Goal: Transaction & Acquisition: Purchase product/service

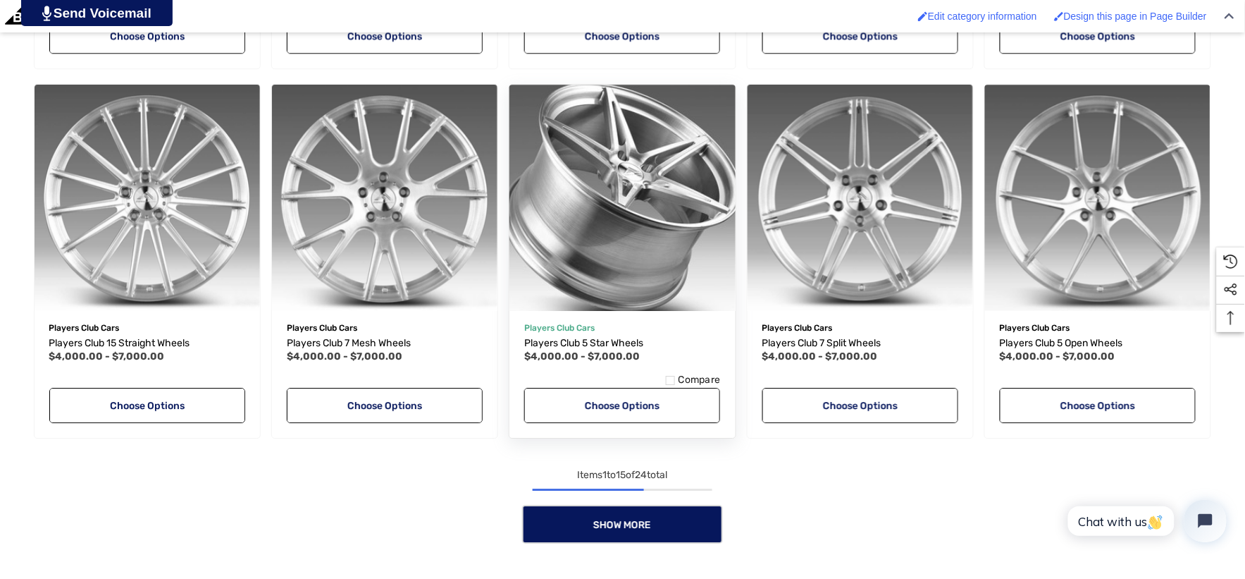
scroll to position [1174, 0]
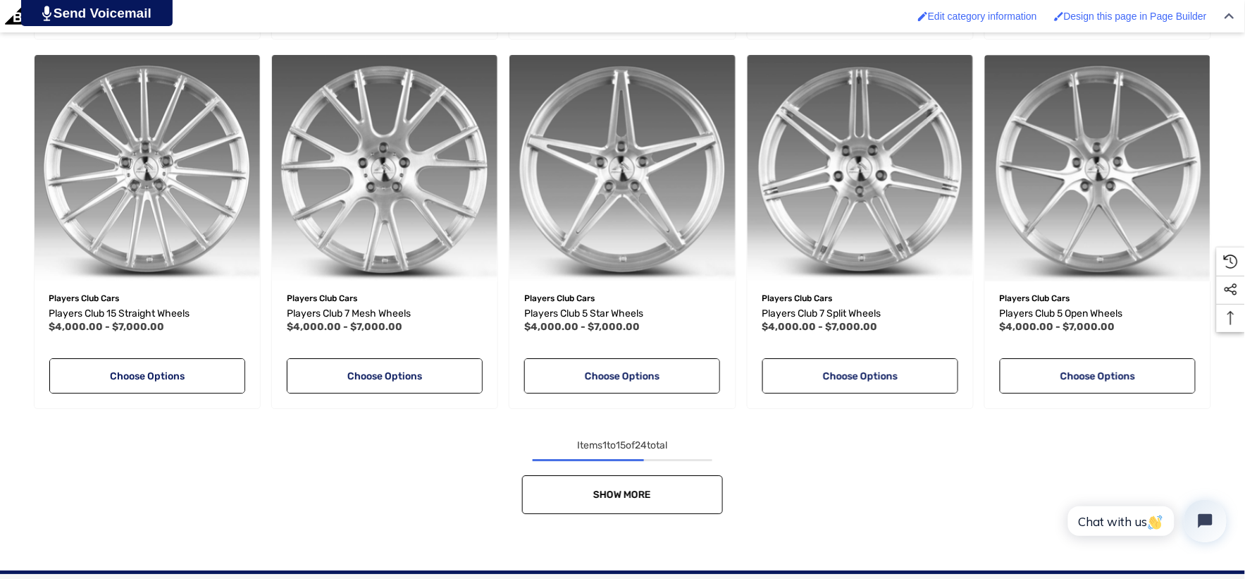
click at [644, 491] on span "Show More" at bounding box center [623, 494] width 58 height 12
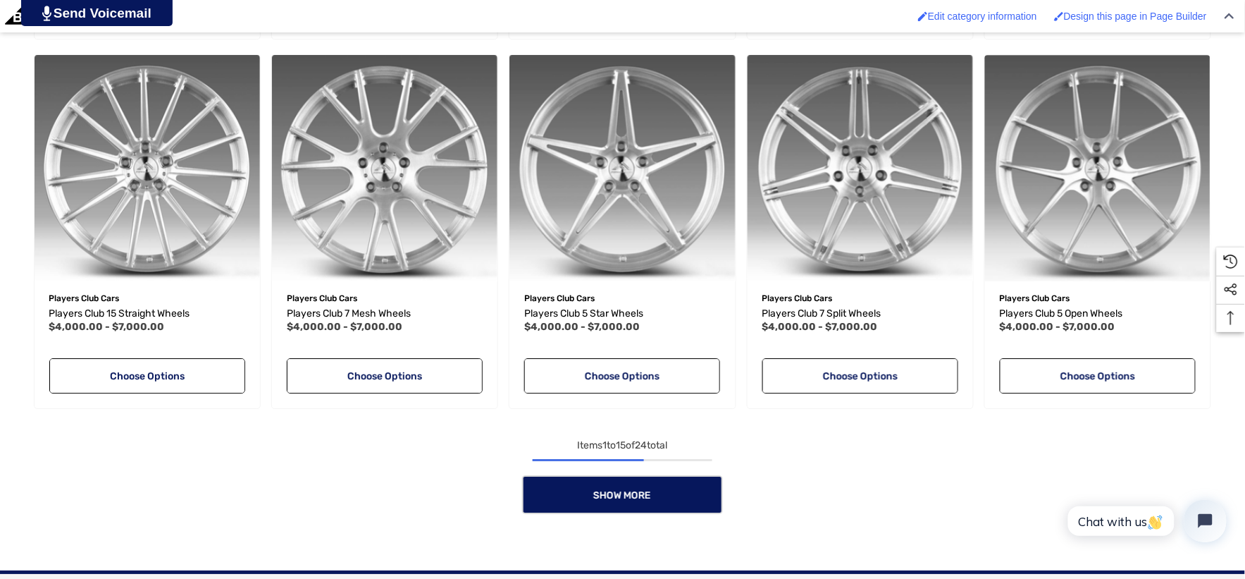
drag, startPoint x: 644, startPoint y: 491, endPoint x: 687, endPoint y: 441, distance: 66.0
click at [644, 491] on div "Show More" at bounding box center [622, 494] width 1189 height 39
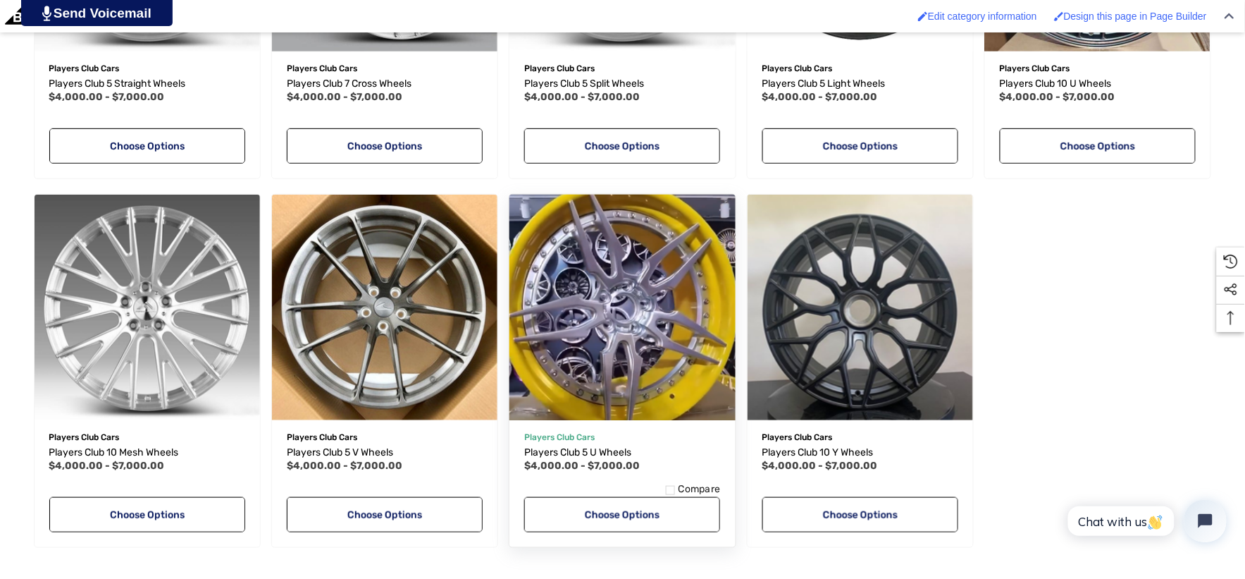
scroll to position [1801, 0]
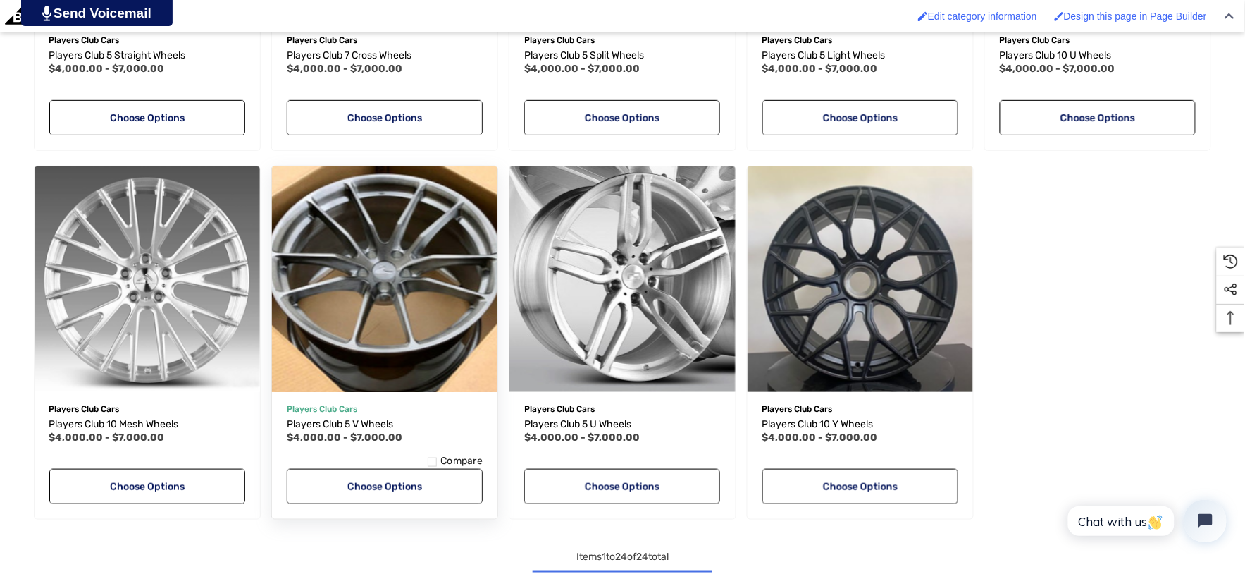
click at [416, 371] on button "Add to Wishlist" at bounding box center [431, 385] width 84 height 28
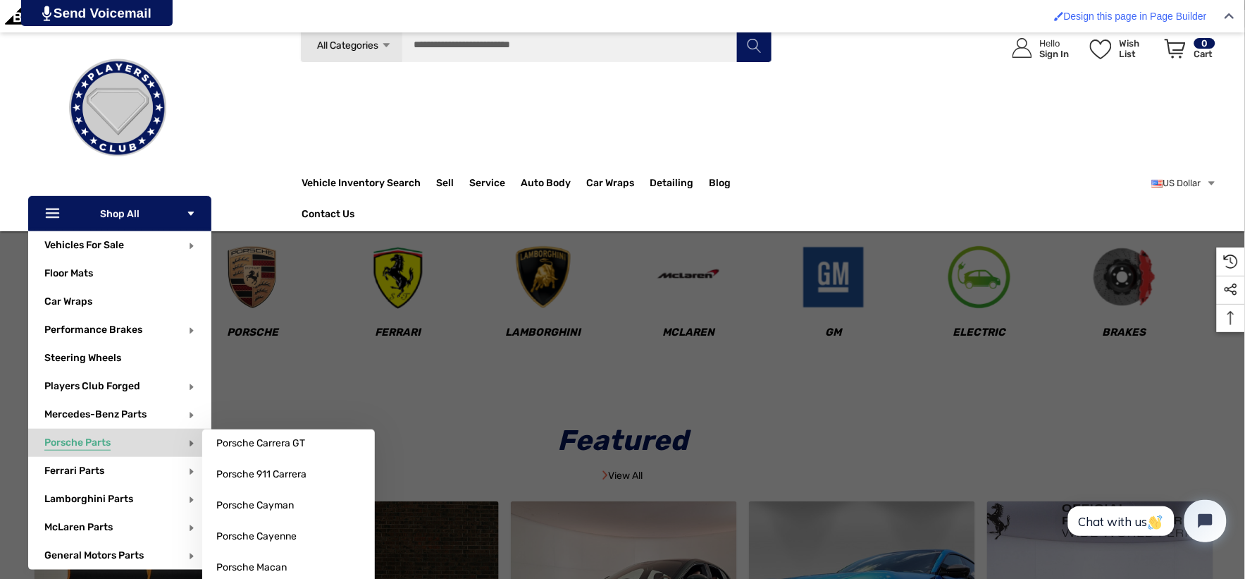
scroll to position [78, 0]
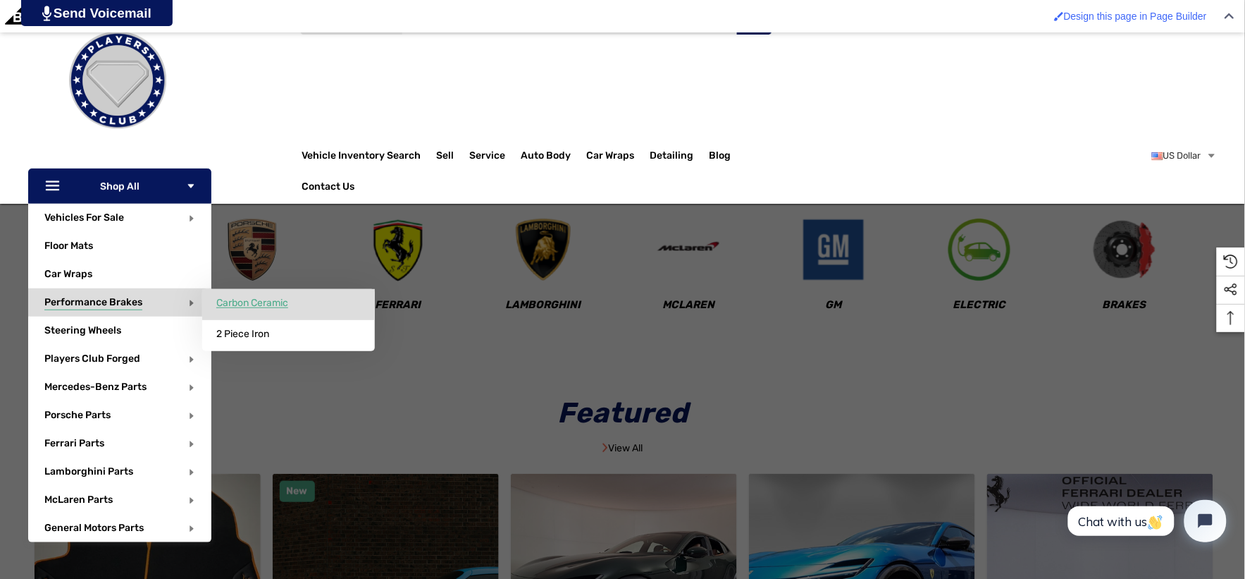
click at [243, 304] on span "Carbon Ceramic" at bounding box center [252, 303] width 72 height 13
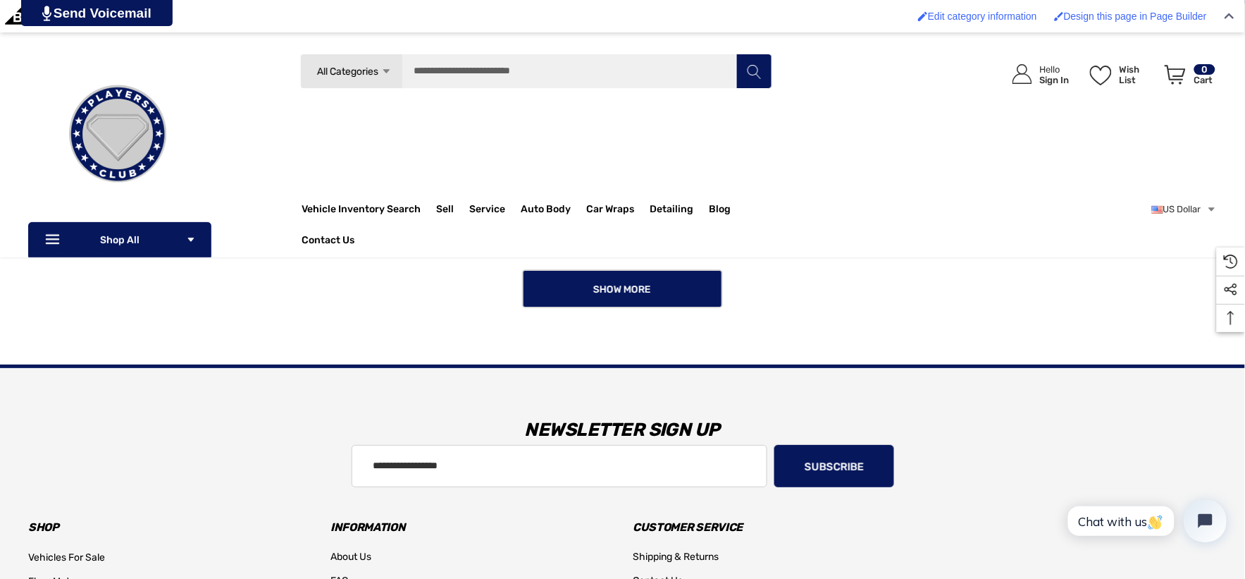
scroll to position [1412, 0]
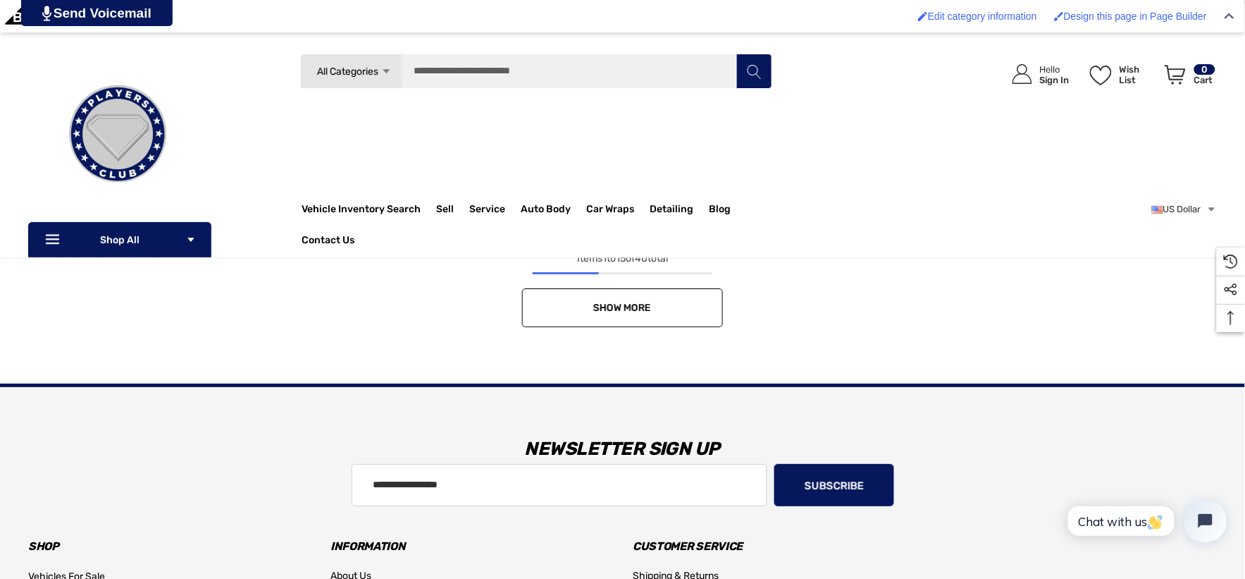
click at [701, 314] on link "Show More" at bounding box center [622, 307] width 201 height 39
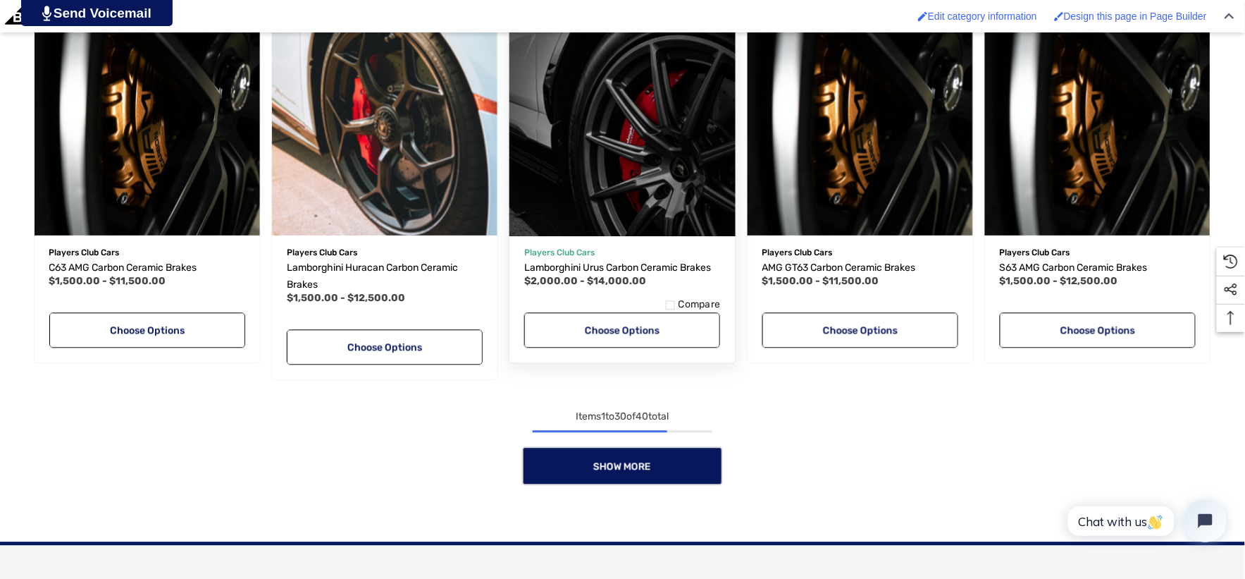
scroll to position [2587, 0]
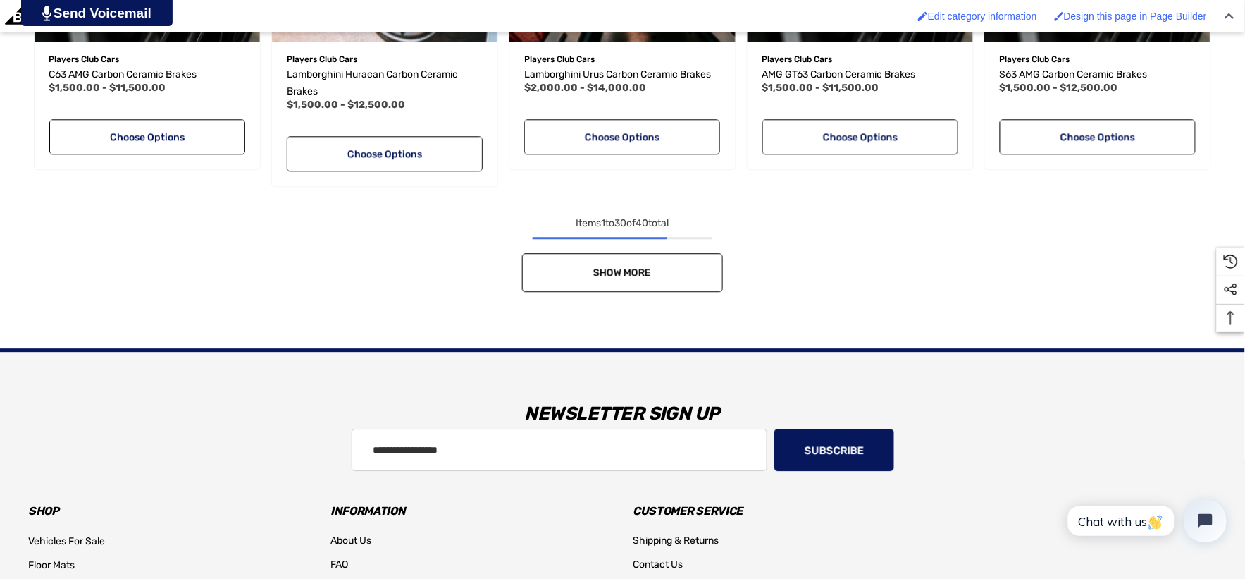
click at [646, 271] on span "Show More" at bounding box center [623, 272] width 58 height 12
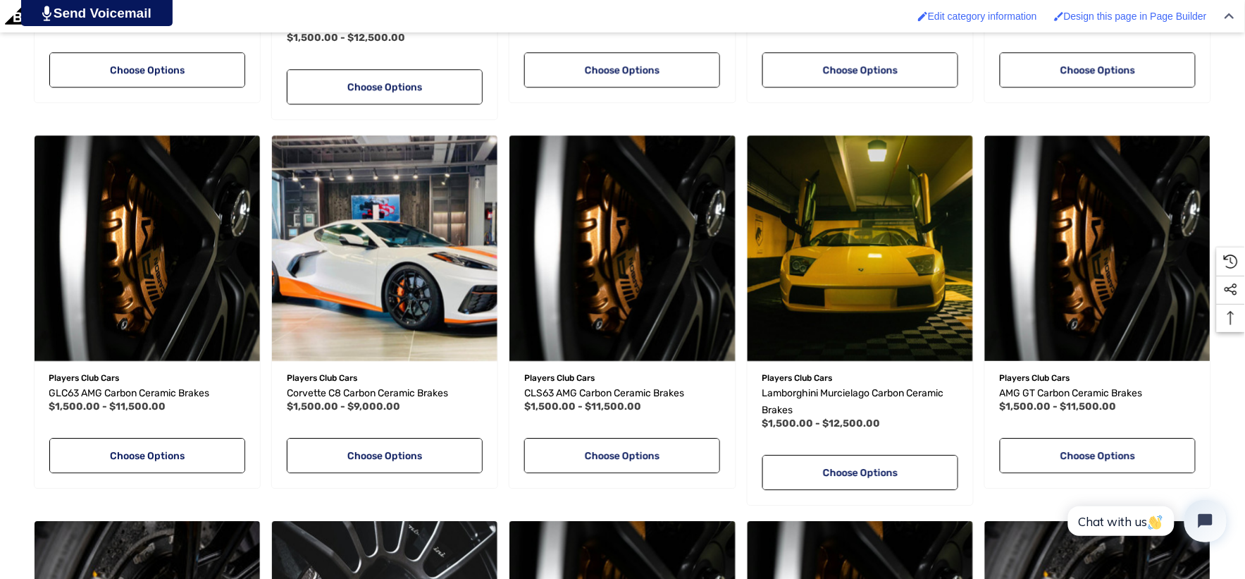
scroll to position [2744, 0]
